Goal: Task Accomplishment & Management: Complete application form

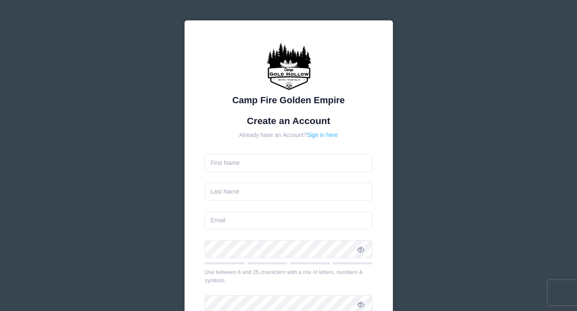
click at [324, 136] on link "Sign in here" at bounding box center [322, 135] width 31 height 7
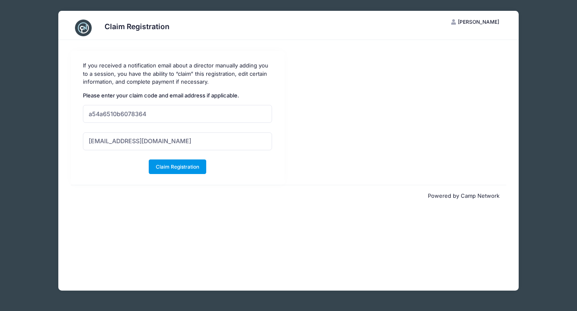
click at [181, 165] on button "Claim Registration" at bounding box center [178, 167] width 58 height 14
click at [182, 165] on button "Claim Registration" at bounding box center [178, 167] width 58 height 14
